Goal: Task Accomplishment & Management: Manage account settings

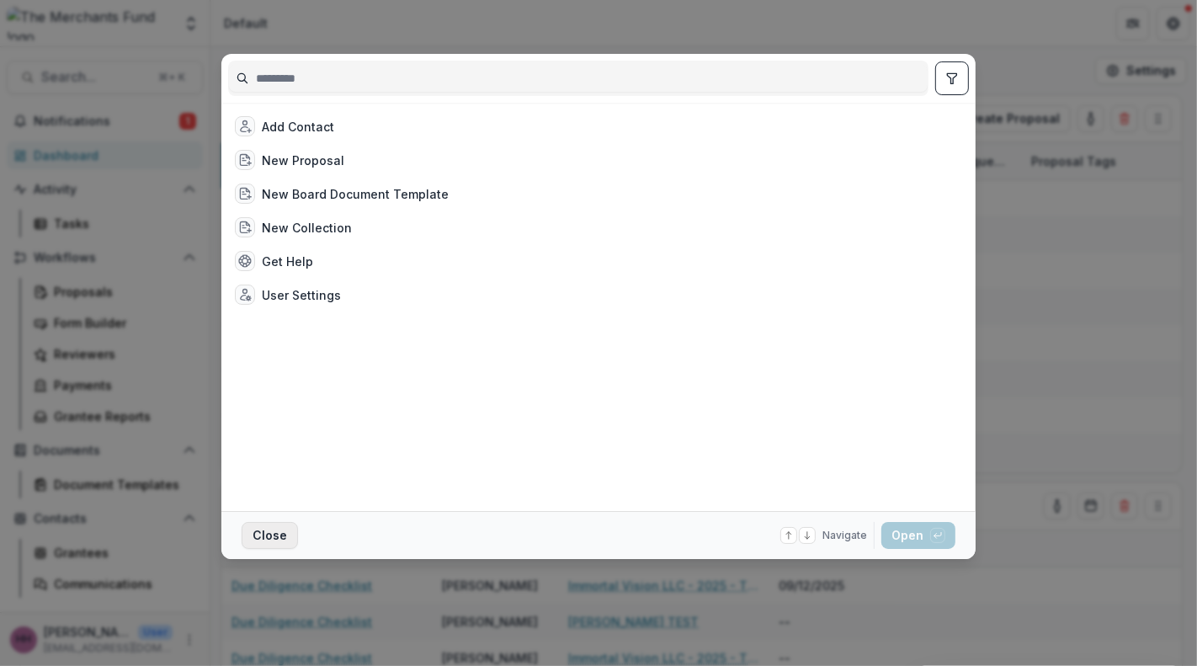
click at [242, 544] on button "Close" at bounding box center [270, 535] width 56 height 27
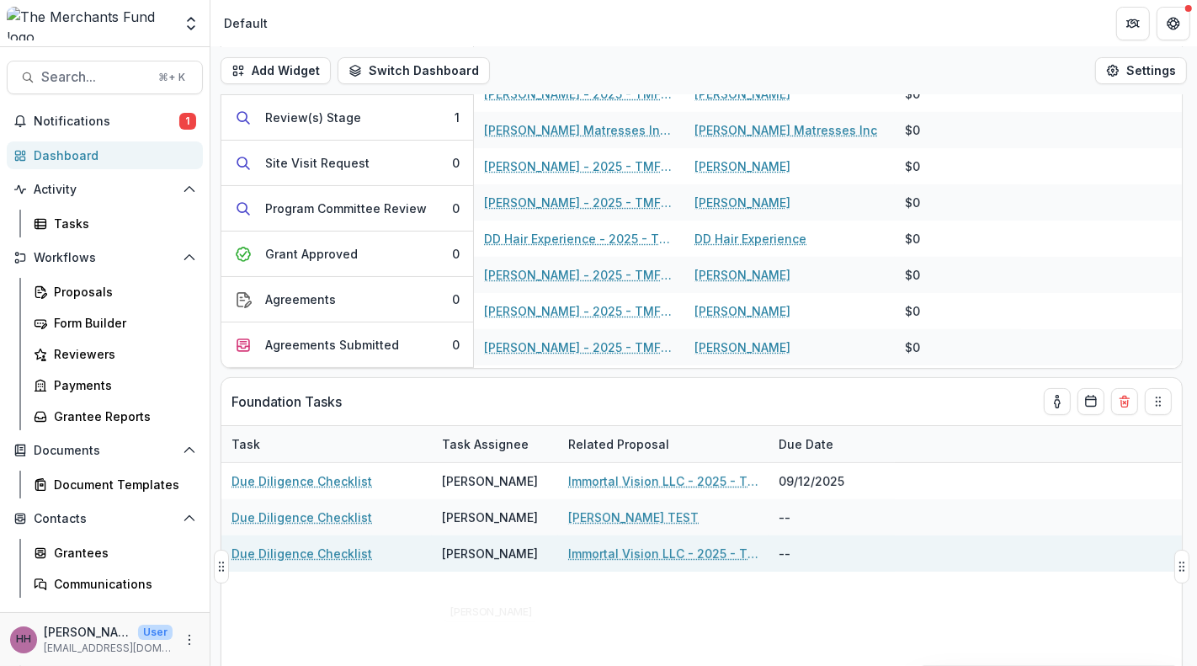
scroll to position [115, 0]
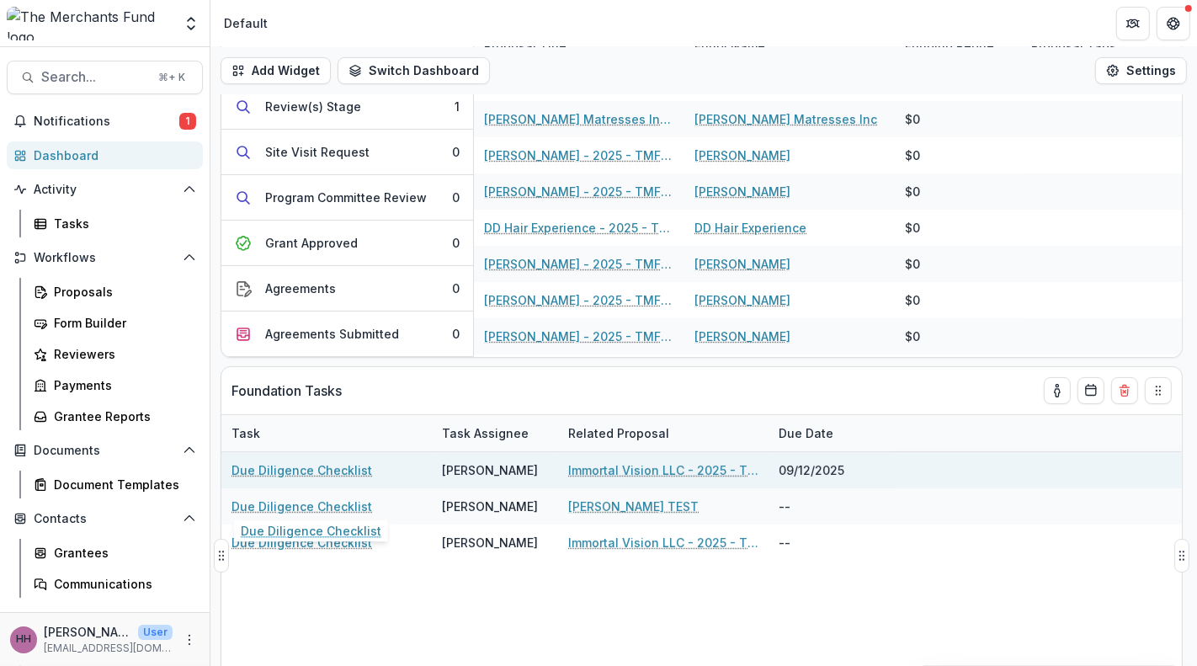
click at [372, 479] on link "Due Diligence Checklist" at bounding box center [301, 470] width 141 height 18
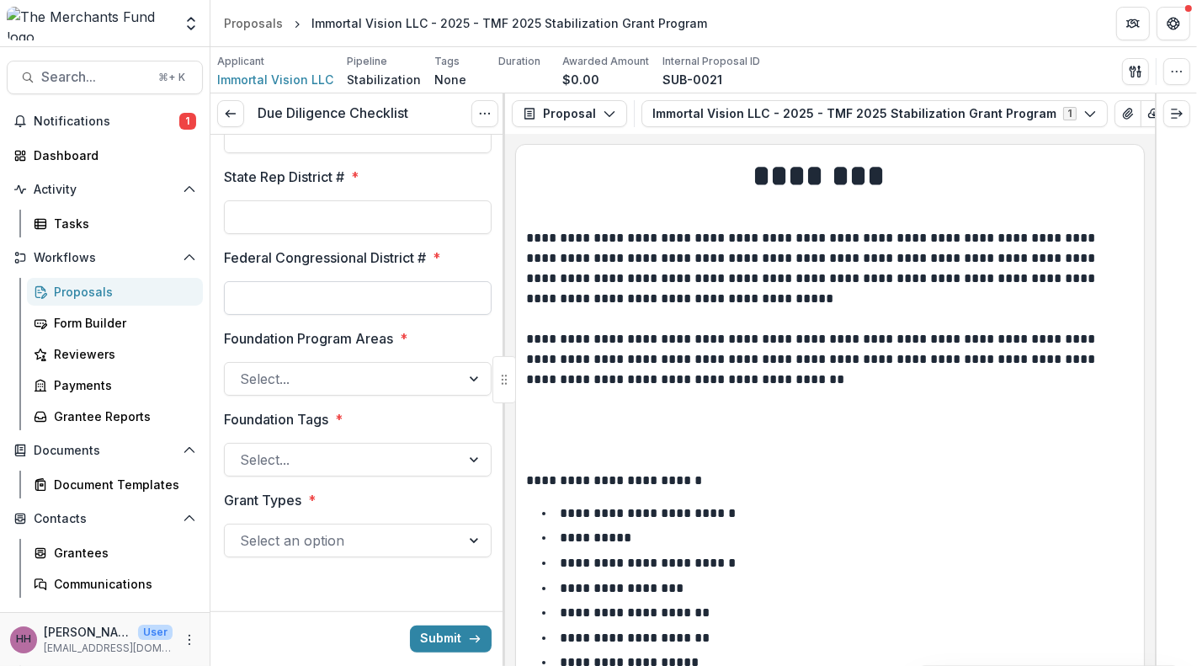
scroll to position [1351, 0]
click at [487, 120] on button "Options" at bounding box center [484, 113] width 27 height 27
click at [444, 210] on button "Cancel Task" at bounding box center [402, 196] width 180 height 28
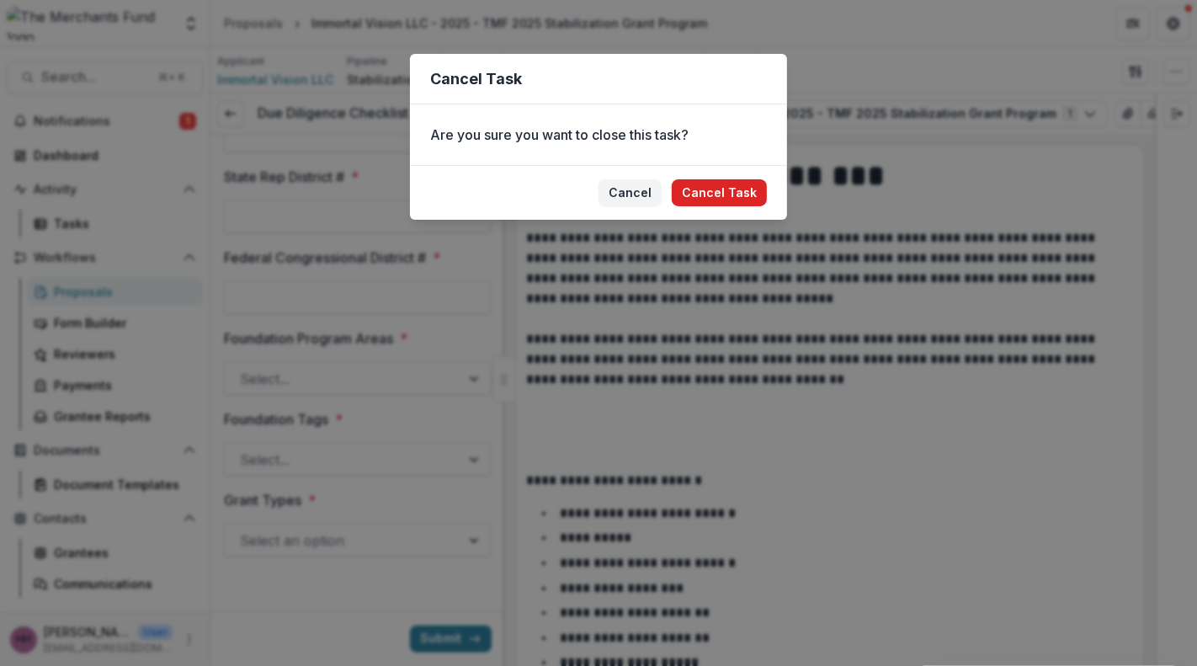
click at [766, 206] on button "Cancel Task" at bounding box center [719, 192] width 95 height 27
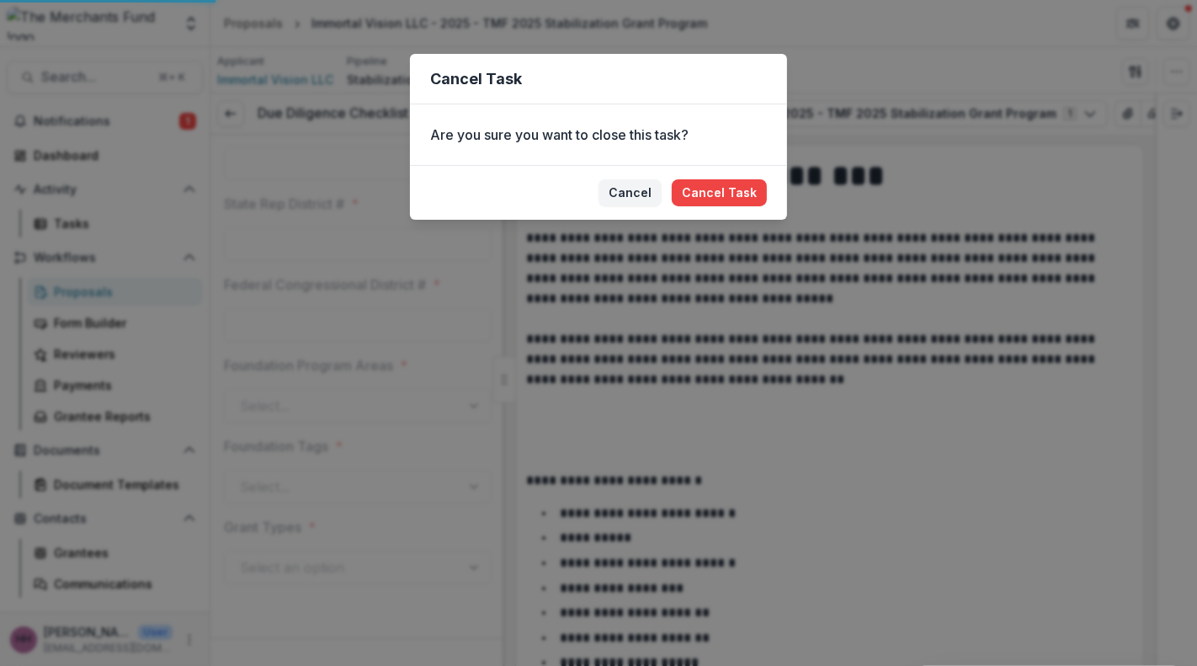
scroll to position [1317, 0]
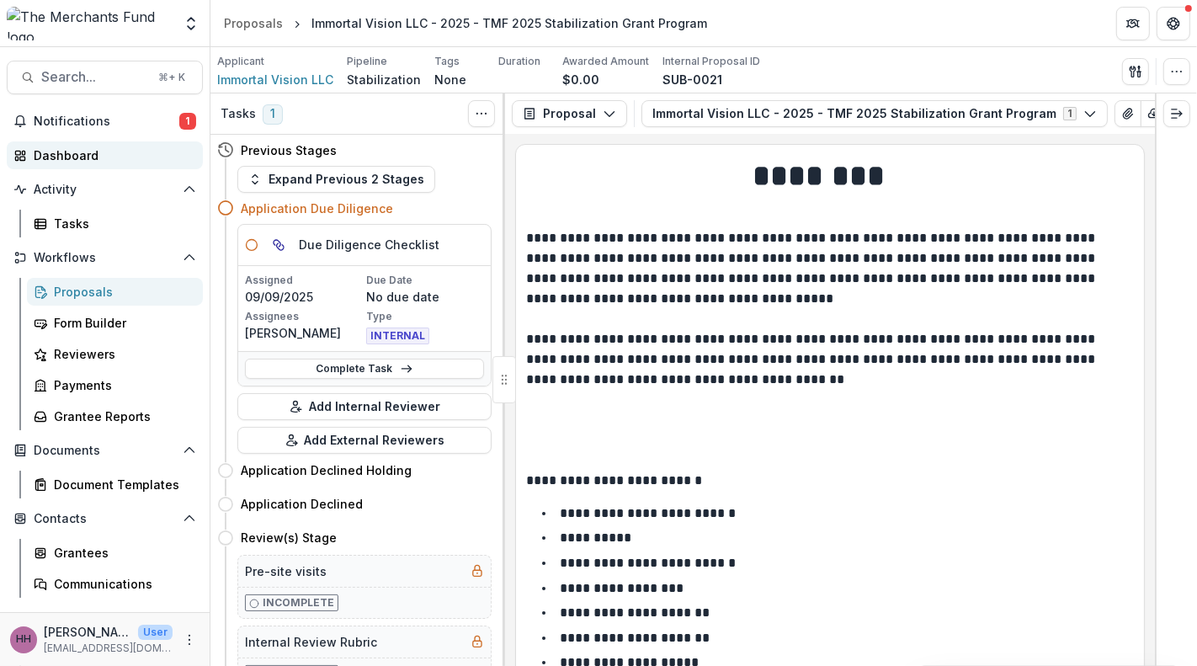
click at [97, 164] on div "Dashboard" at bounding box center [112, 155] width 156 height 18
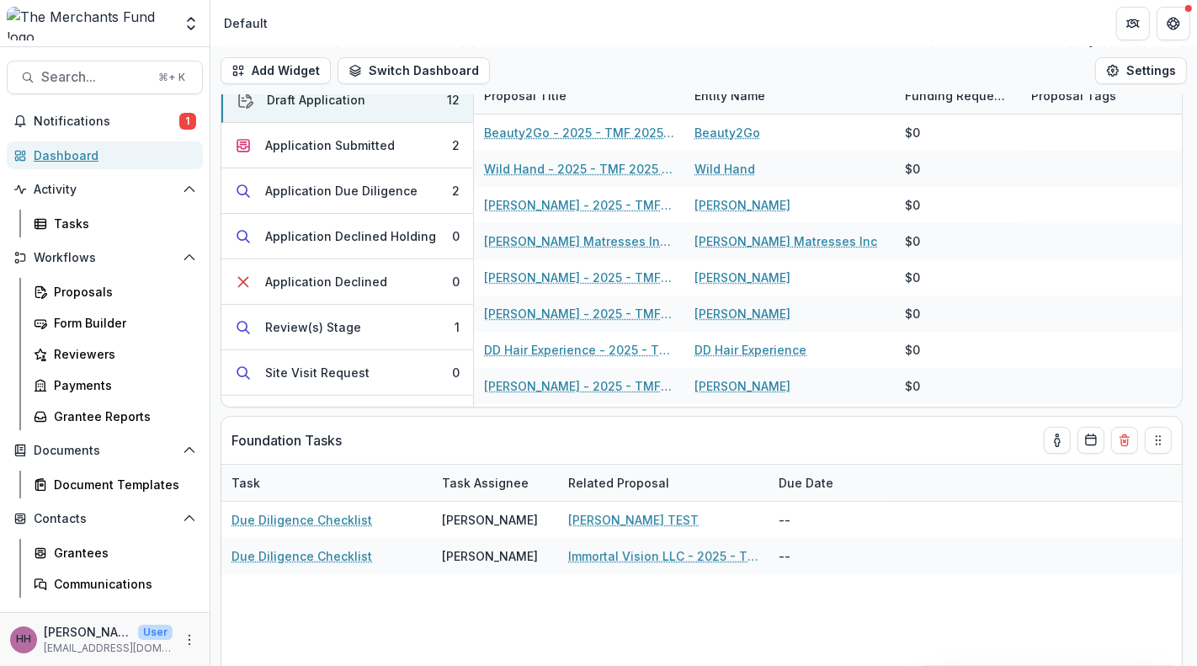
scroll to position [213, 0]
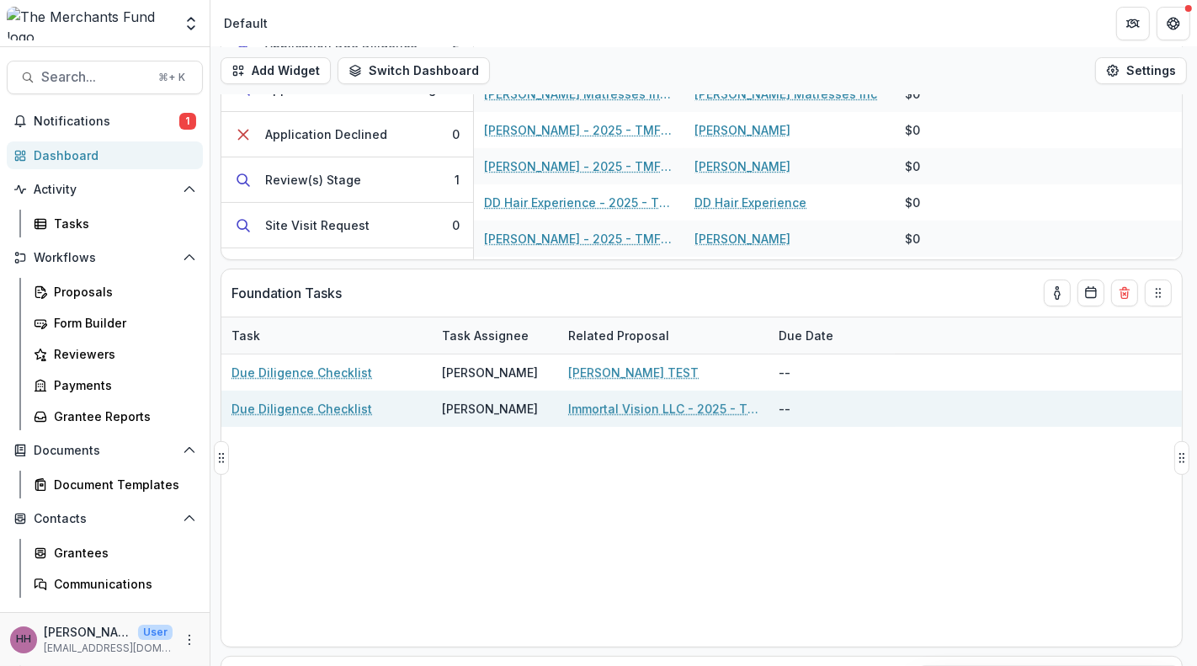
click at [364, 418] on link "Due Diligence Checklist" at bounding box center [301, 409] width 141 height 18
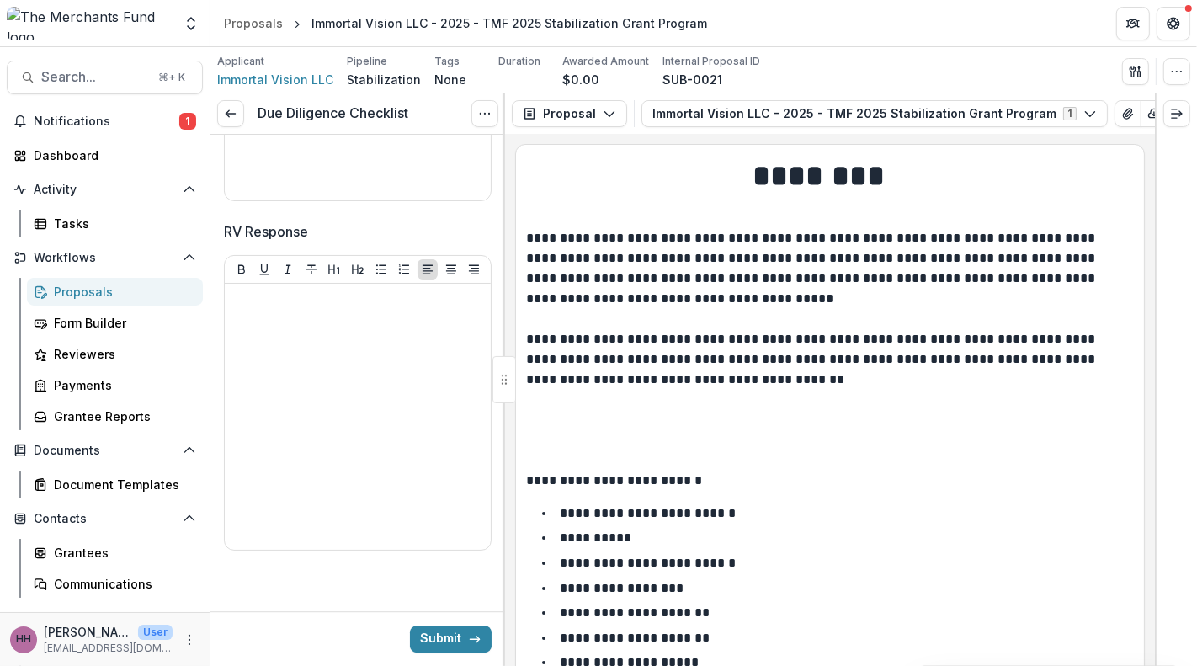
scroll to position [4399, 0]
click at [229, 117] on polyline at bounding box center [227, 113] width 3 height 7
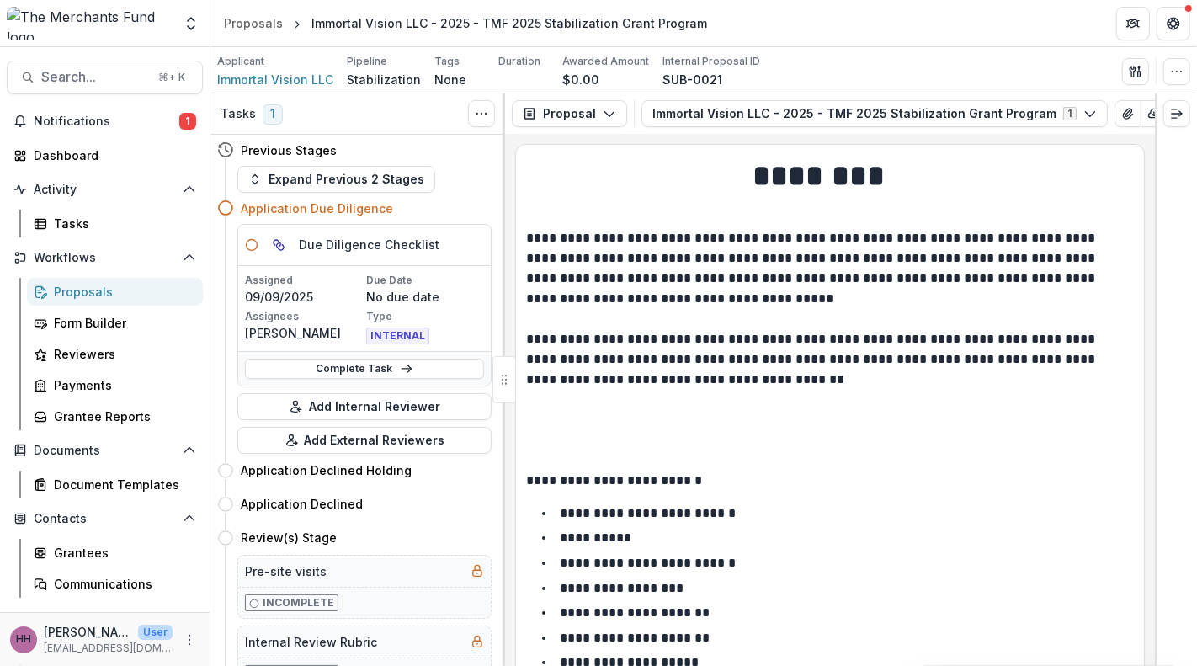
click at [406, 306] on p "No due date" at bounding box center [425, 297] width 118 height 18
click at [275, 193] on button "Expand Previous 2 Stages" at bounding box center [336, 179] width 198 height 27
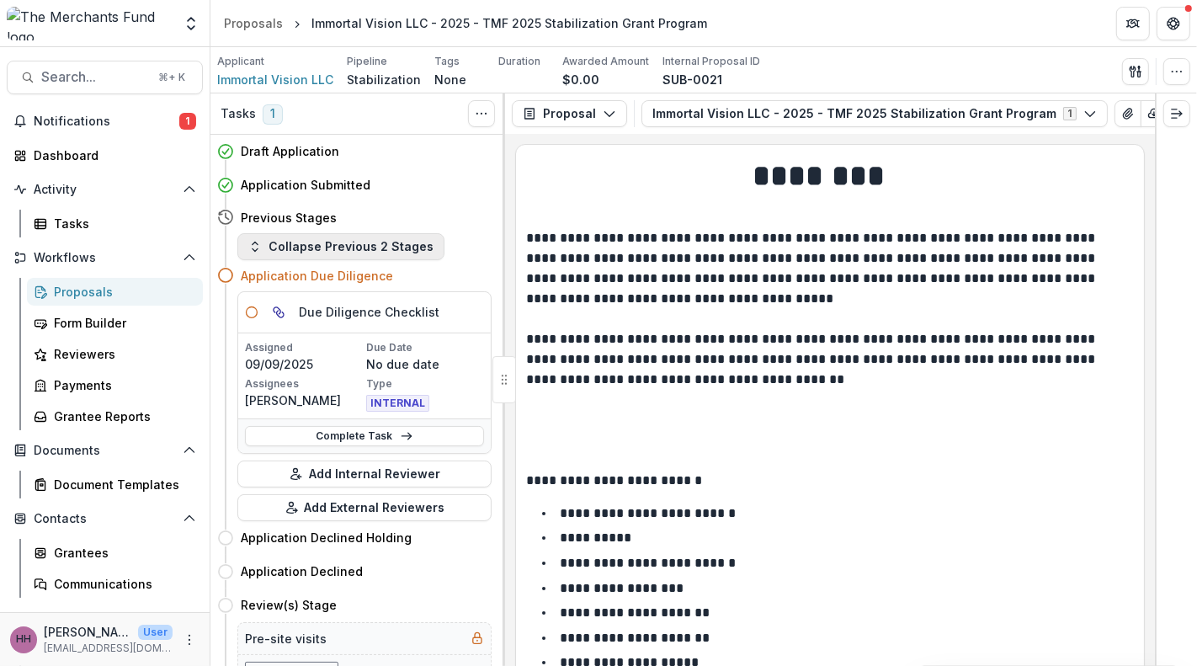
click at [292, 260] on button "Collapse Previous 2 Stages" at bounding box center [340, 246] width 207 height 27
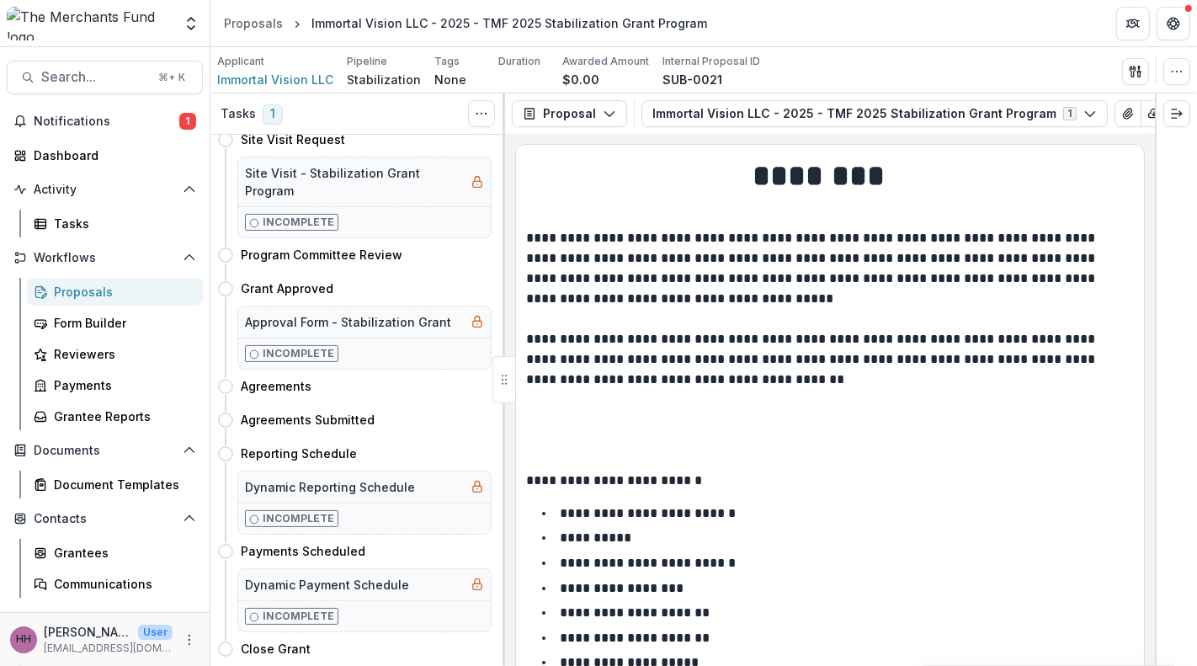
scroll to position [912, 0]
